Goal: Find specific page/section: Find specific page/section

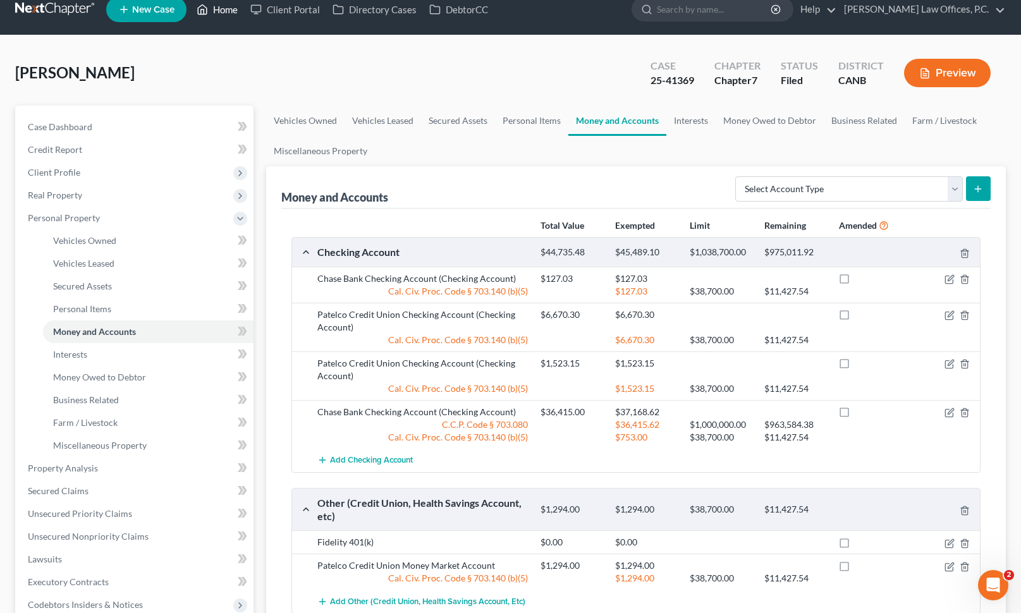
click at [222, 11] on link "Home" at bounding box center [217, 9] width 54 height 23
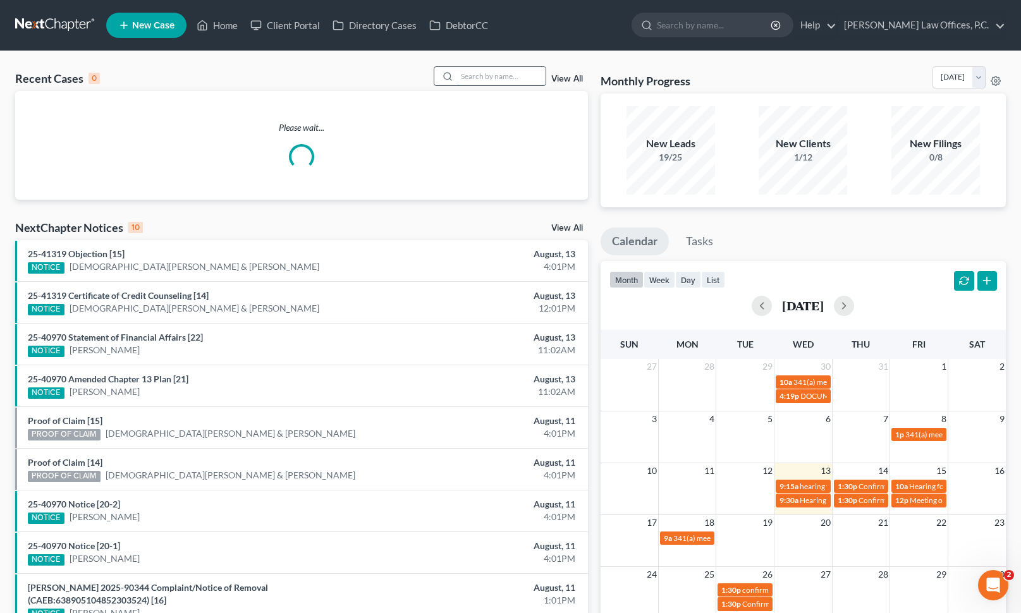
click at [507, 76] on input "search" at bounding box center [501, 76] width 88 height 18
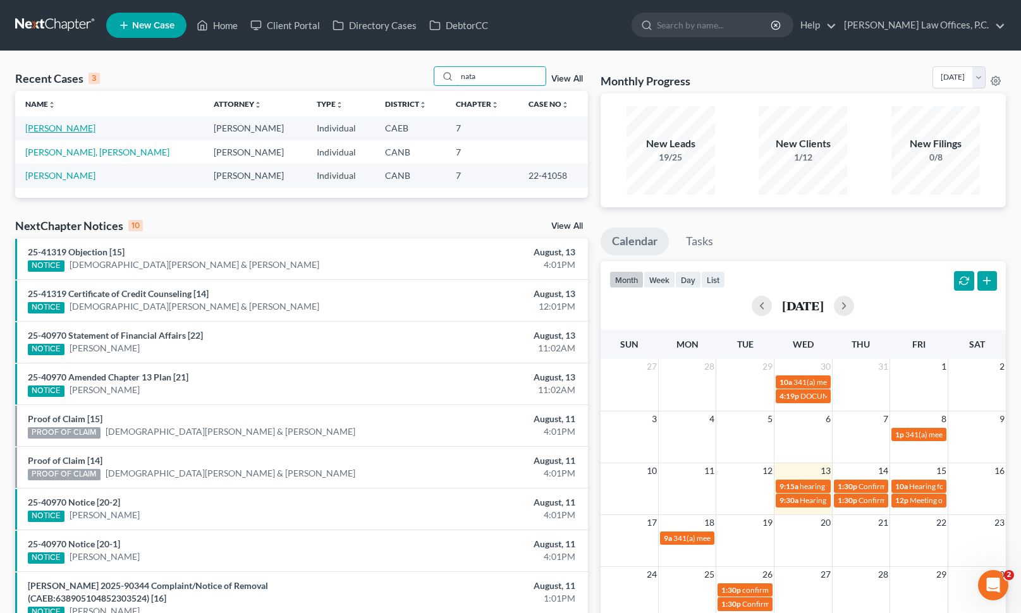
type input "nata"
click at [86, 133] on link "[PERSON_NAME]" at bounding box center [60, 128] width 70 height 11
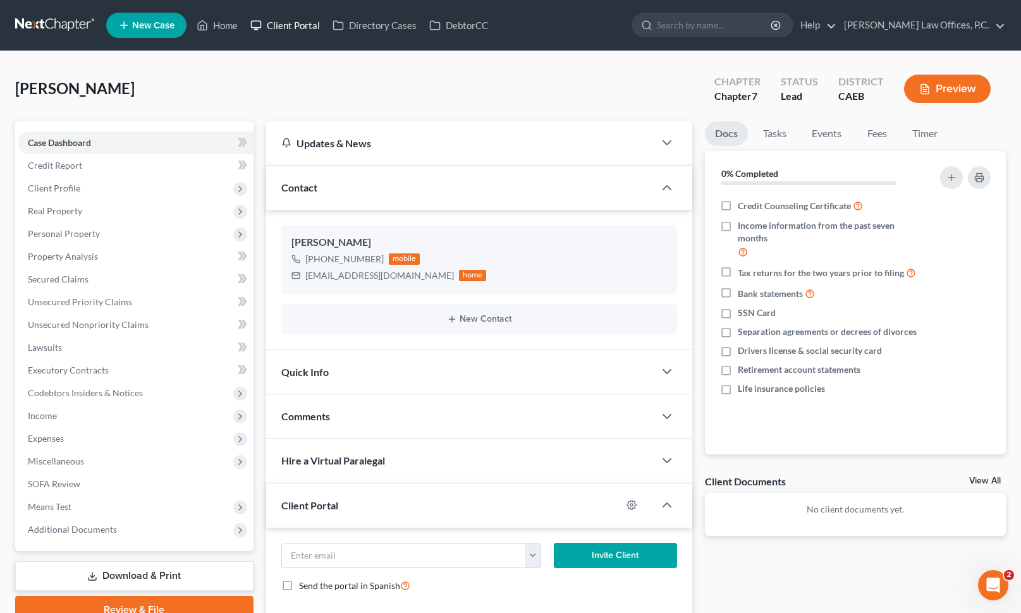
click at [308, 31] on link "Client Portal" at bounding box center [285, 25] width 82 height 23
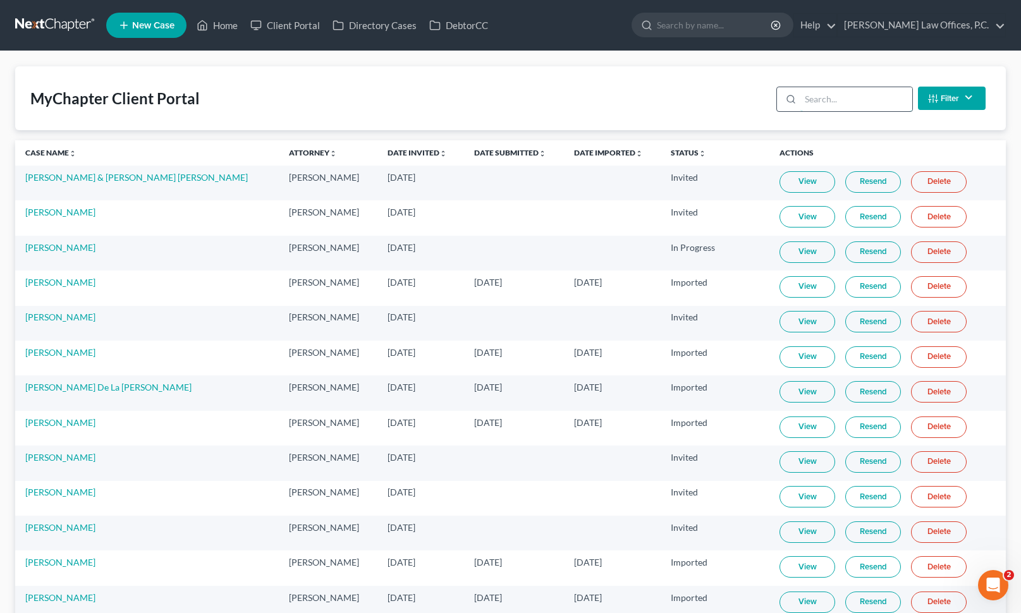
click at [854, 99] on input "search" at bounding box center [856, 99] width 112 height 24
paste input "[EMAIL_ADDRESS][DOMAIN_NAME]"
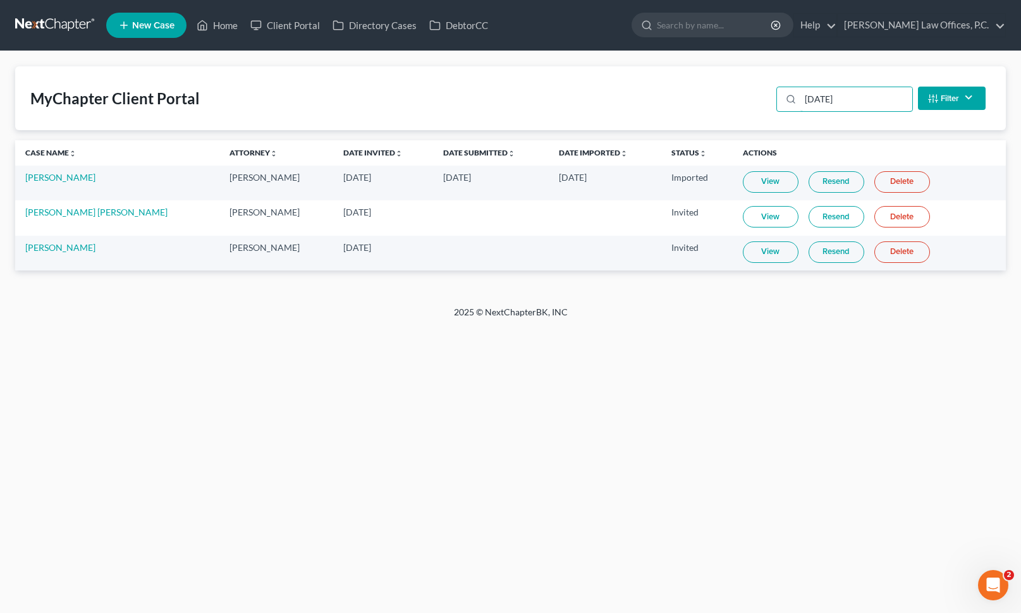
type input "[DATE]"
